Goal: Navigation & Orientation: Find specific page/section

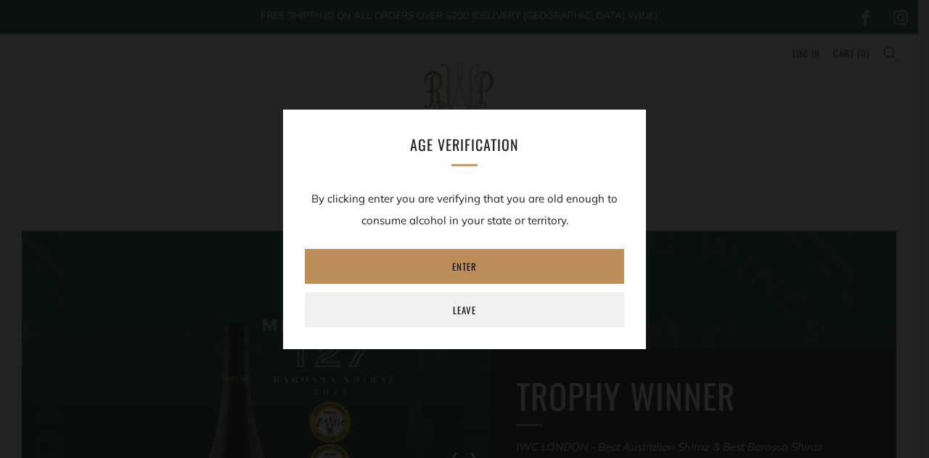
click at [534, 271] on link "Enter" at bounding box center [464, 266] width 319 height 35
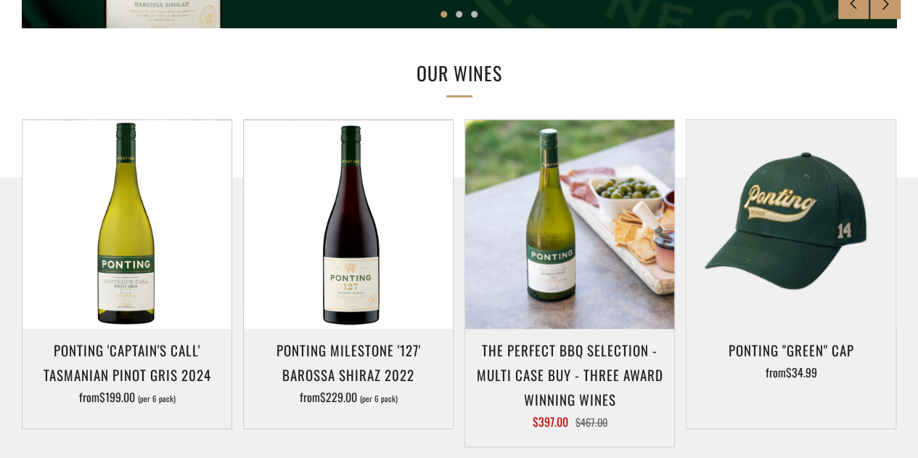
scroll to position [726, 0]
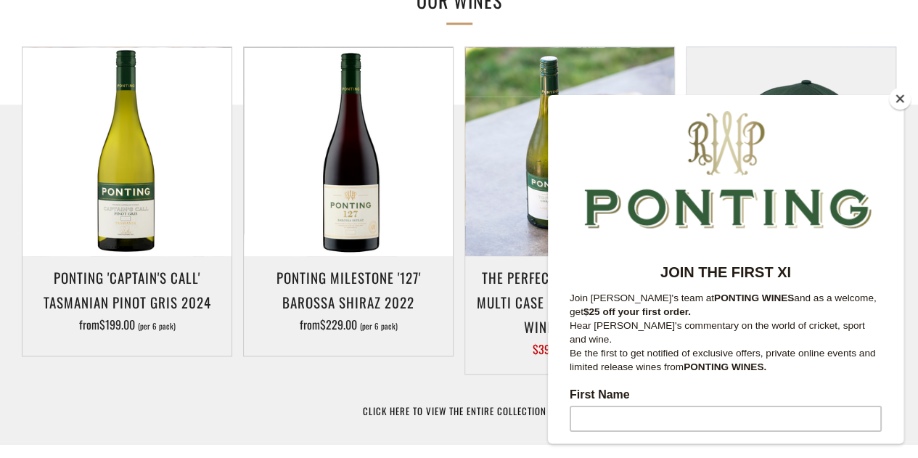
click at [897, 97] on button "Close" at bounding box center [900, 99] width 22 height 22
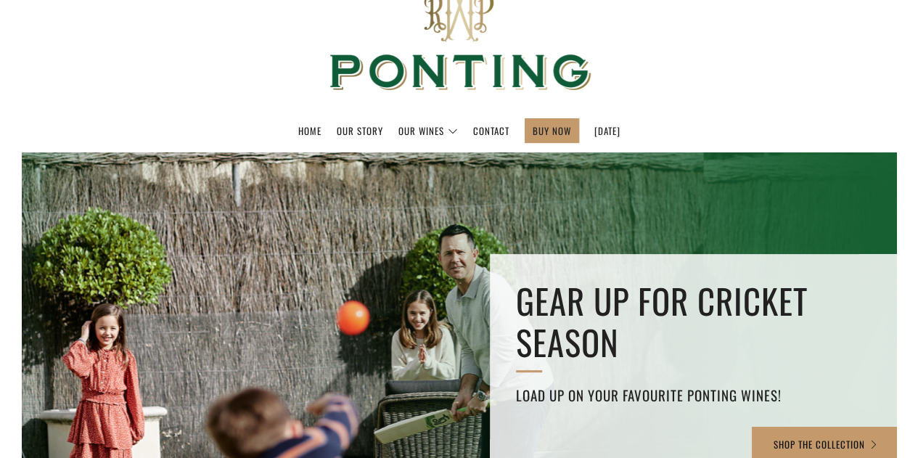
scroll to position [0, 0]
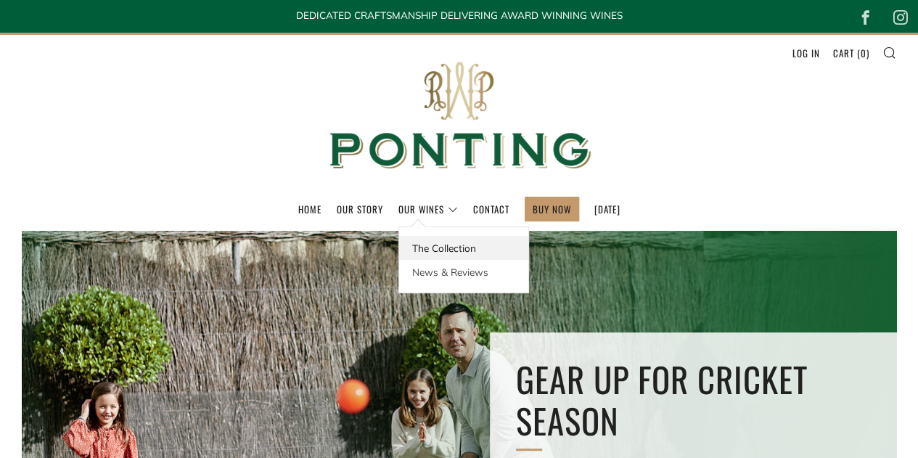
click at [429, 248] on link "The Collection" at bounding box center [463, 248] width 129 height 24
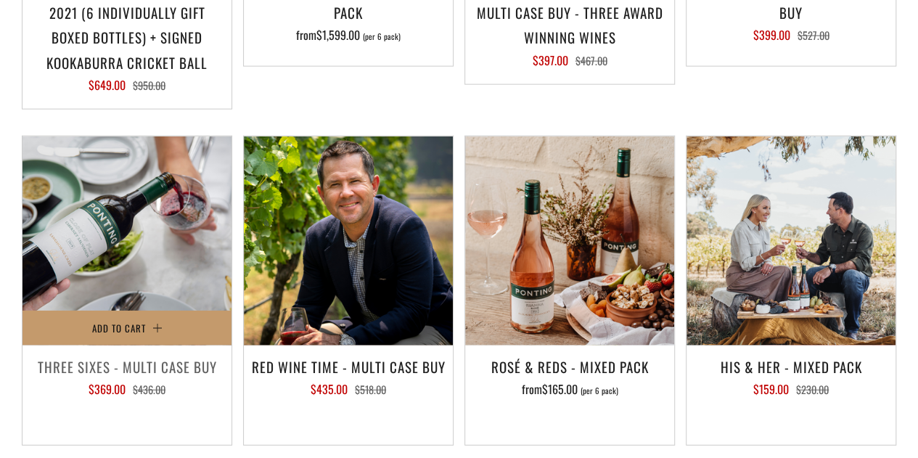
scroll to position [1670, 0]
